Goal: Information Seeking & Learning: Learn about a topic

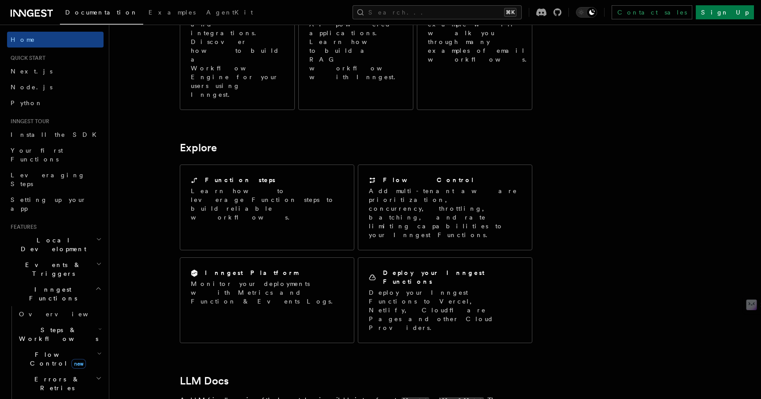
scroll to position [724, 0]
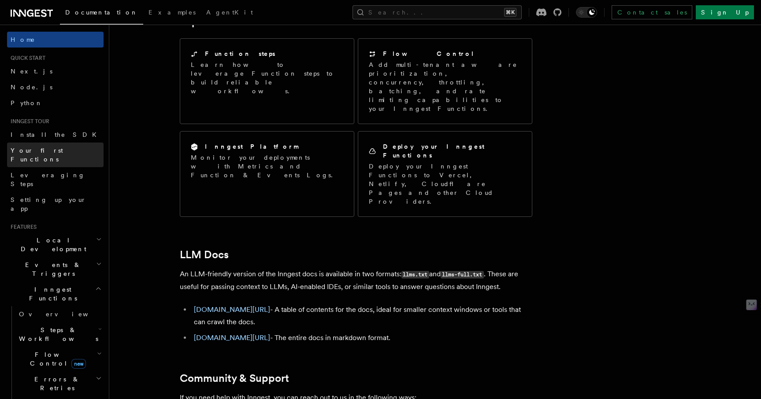
click at [81, 148] on link "Your first Functions" at bounding box center [55, 155] width 96 height 25
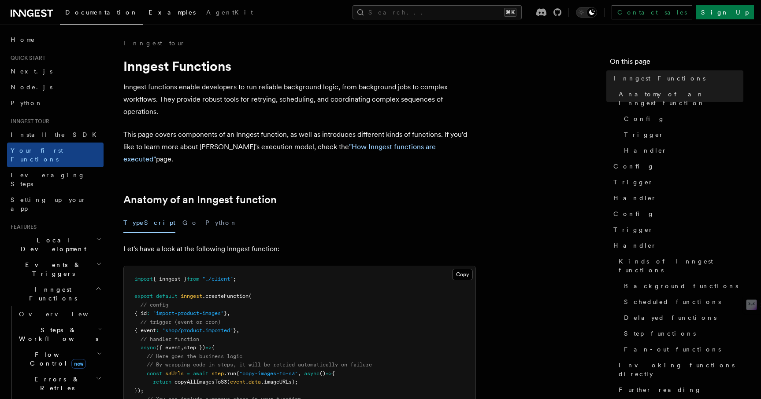
click at [148, 15] on span "Examples" at bounding box center [171, 12] width 47 height 7
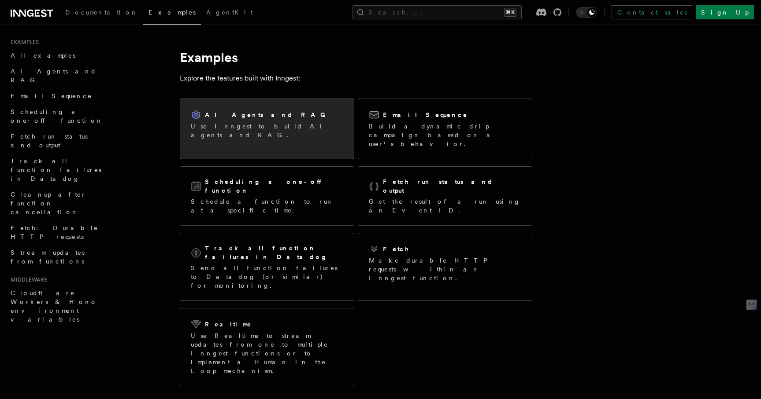
click at [259, 111] on div "AI Agents and RAG" at bounding box center [267, 115] width 152 height 11
